Goal: Find contact information: Find contact information

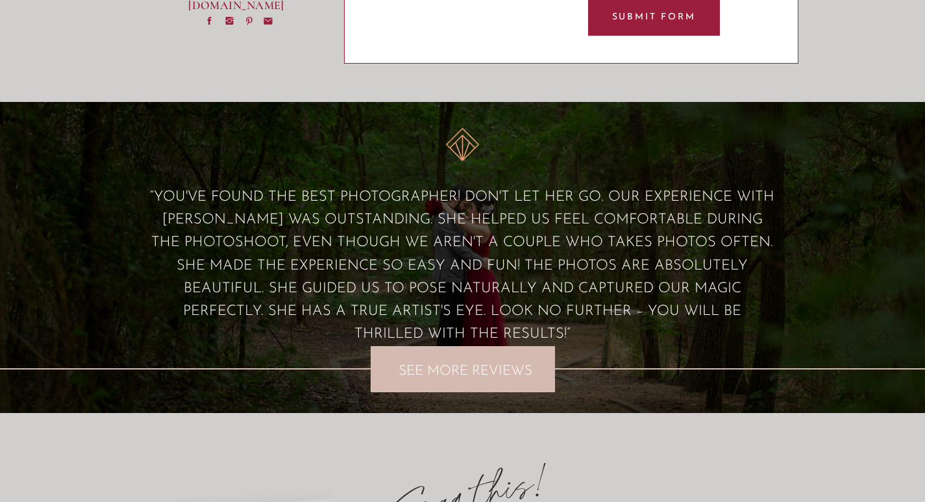
scroll to position [439, 0]
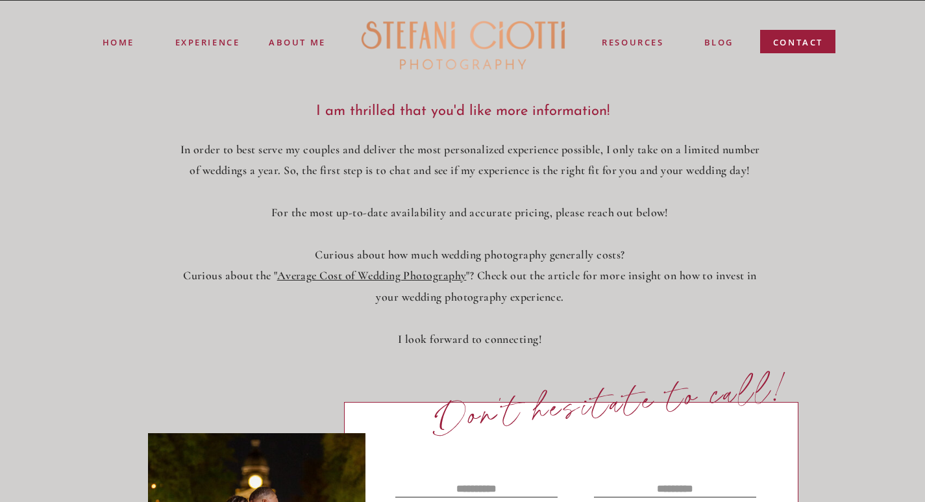
scroll to position [439, 0]
